Goal: Find specific page/section: Find specific page/section

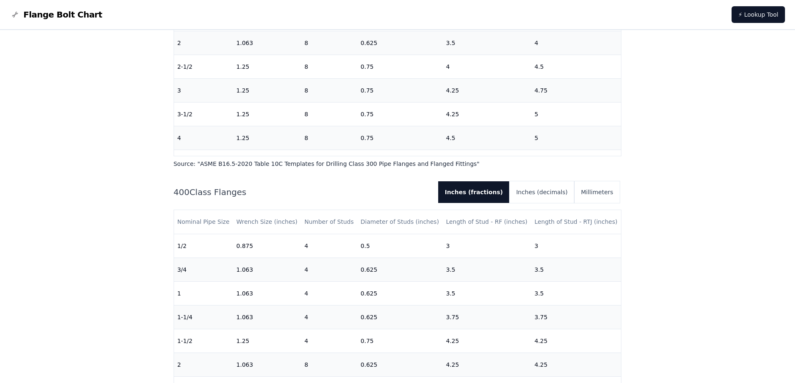
scroll to position [584, 0]
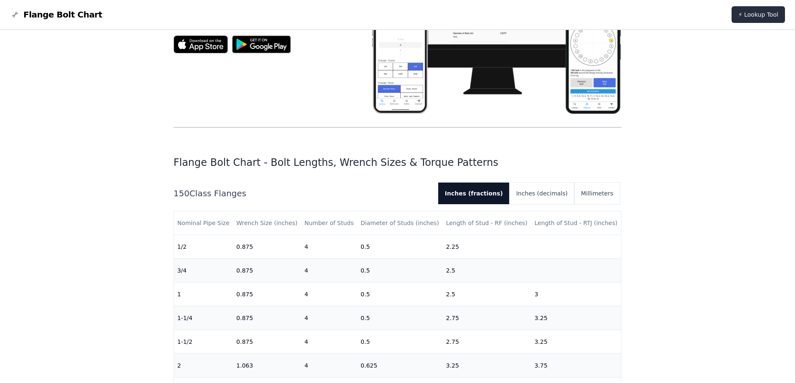
scroll to position [125, 0]
click at [749, 16] on link "⚡ Lookup Tool" at bounding box center [757, 14] width 53 height 17
